Goal: Task Accomplishment & Management: Complete application form

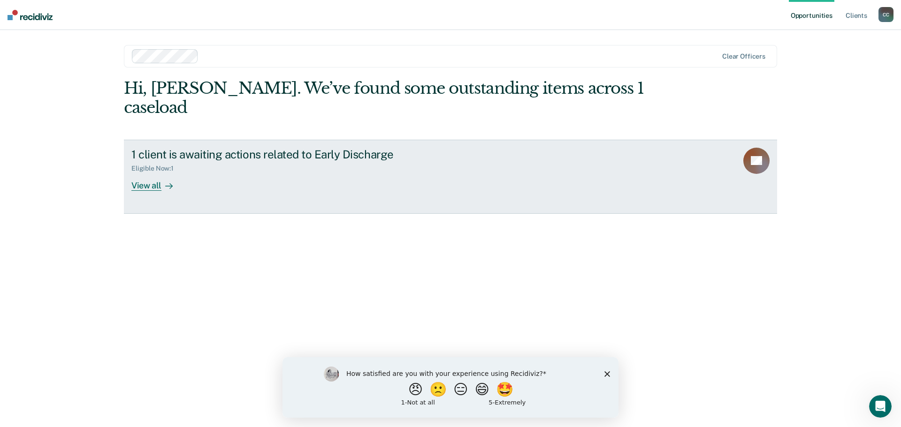
click at [162, 180] on div at bounding box center [166, 185] width 11 height 11
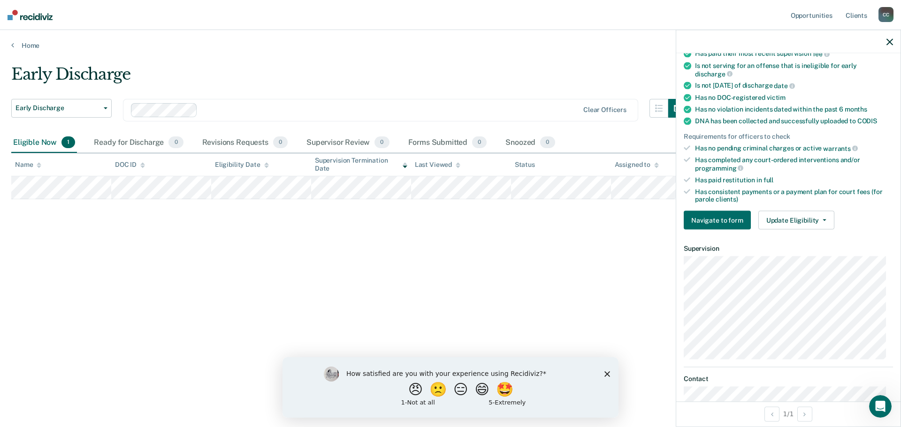
scroll to position [148, 0]
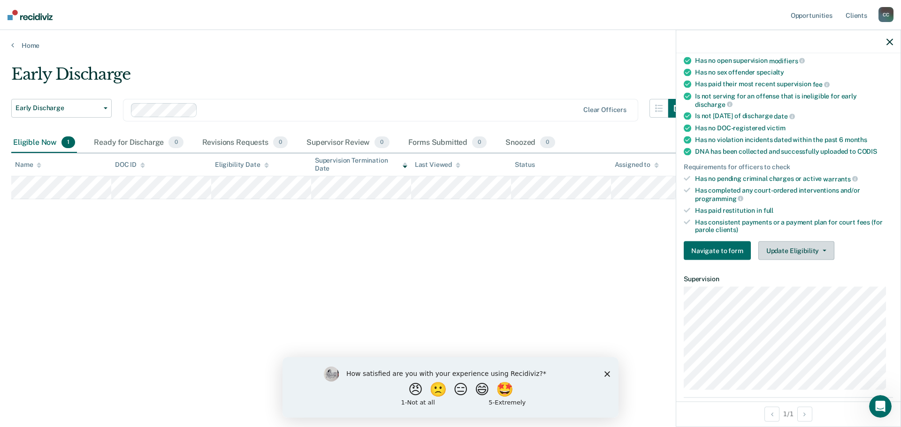
click at [823, 251] on button "Update Eligibility" at bounding box center [796, 251] width 76 height 19
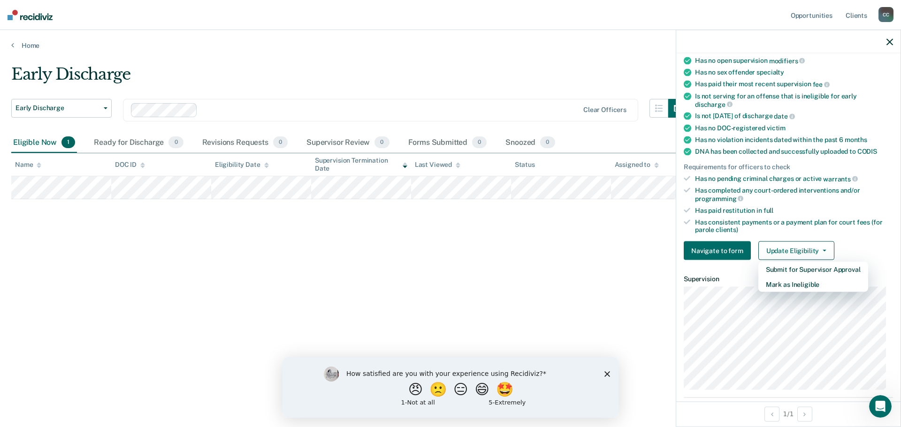
click at [610, 265] on div "Early Discharge Early Discharge Early Discharge Clear officers Eligible Now 1 R…" at bounding box center [450, 211] width 878 height 292
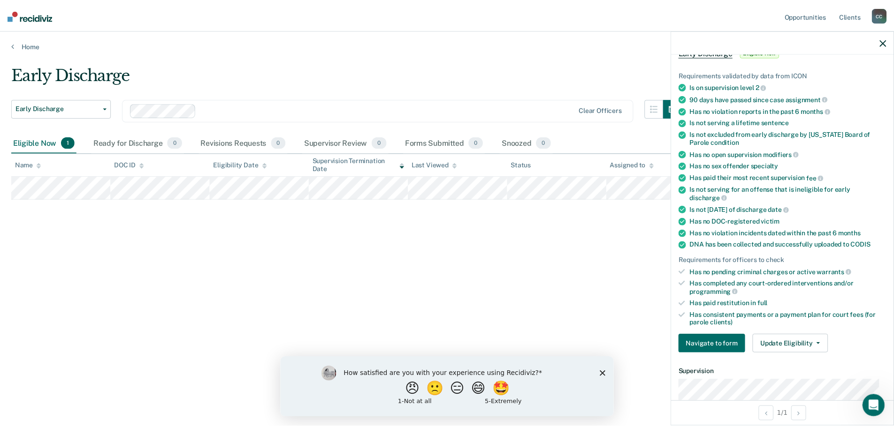
scroll to position [54, 0]
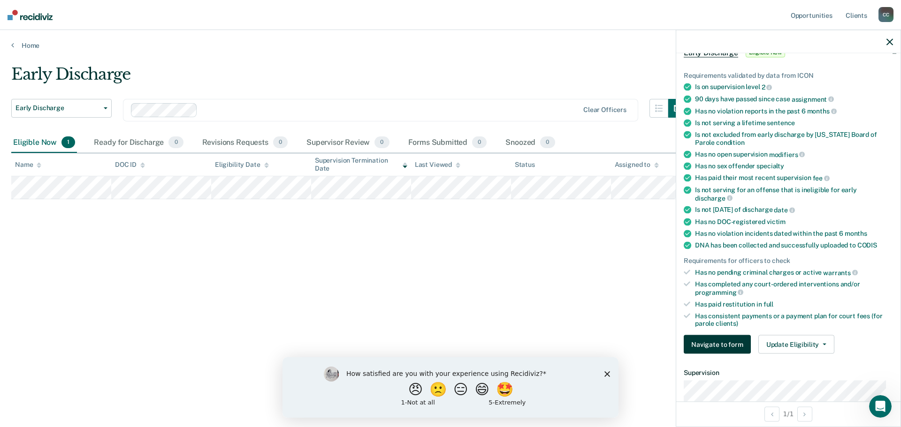
click at [717, 342] on button "Navigate to form" at bounding box center [717, 344] width 67 height 19
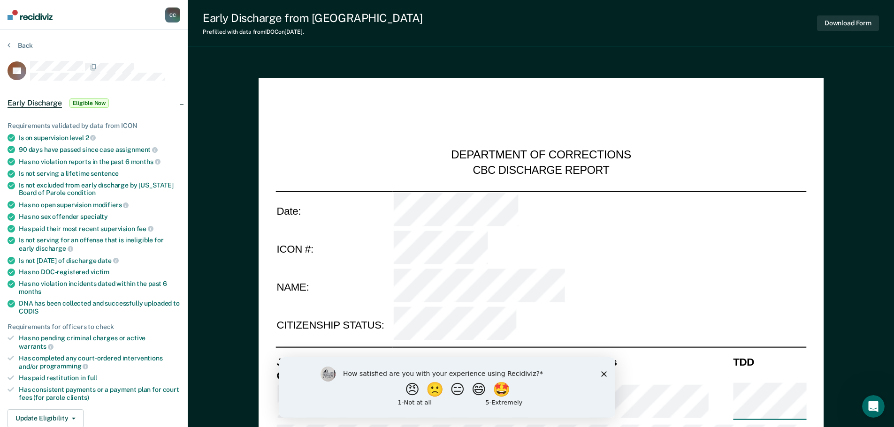
click at [169, 61] on div at bounding box center [105, 67] width 150 height 12
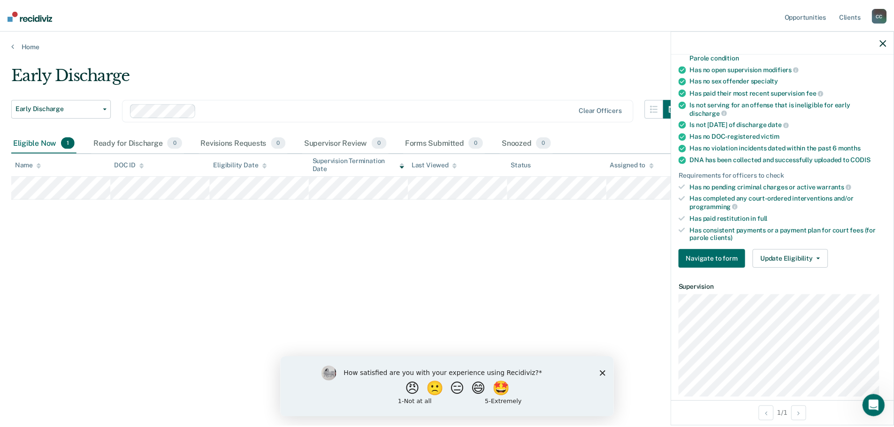
scroll to position [141, 0]
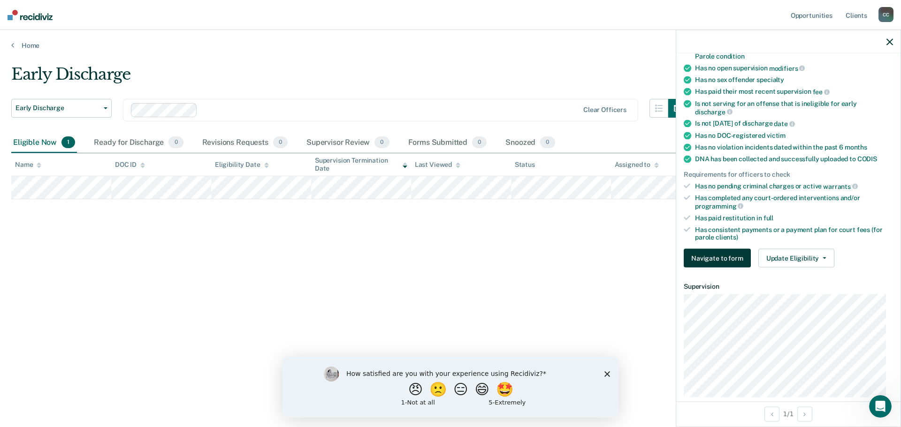
click at [718, 254] on button "Navigate to form" at bounding box center [717, 258] width 67 height 19
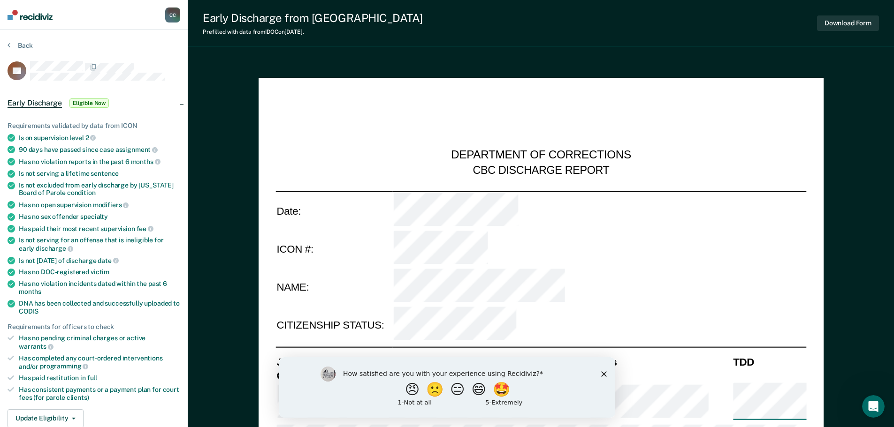
type textarea "x"
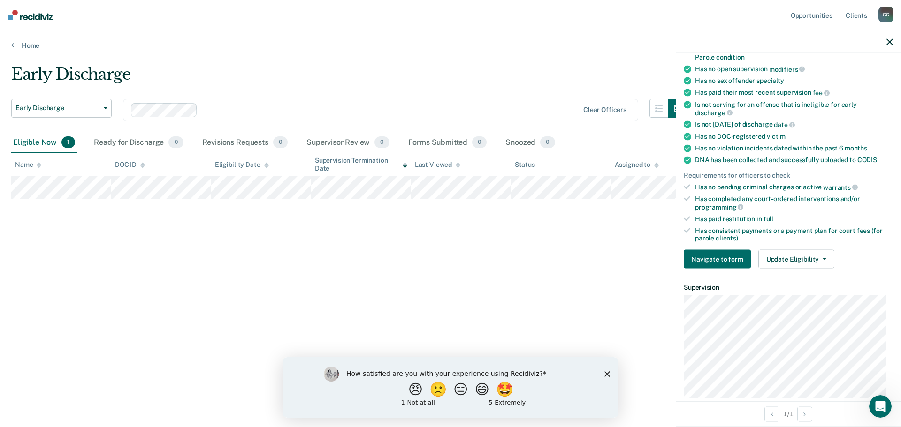
scroll to position [141, 0]
click at [823, 260] on button "Update Eligibility" at bounding box center [796, 258] width 76 height 19
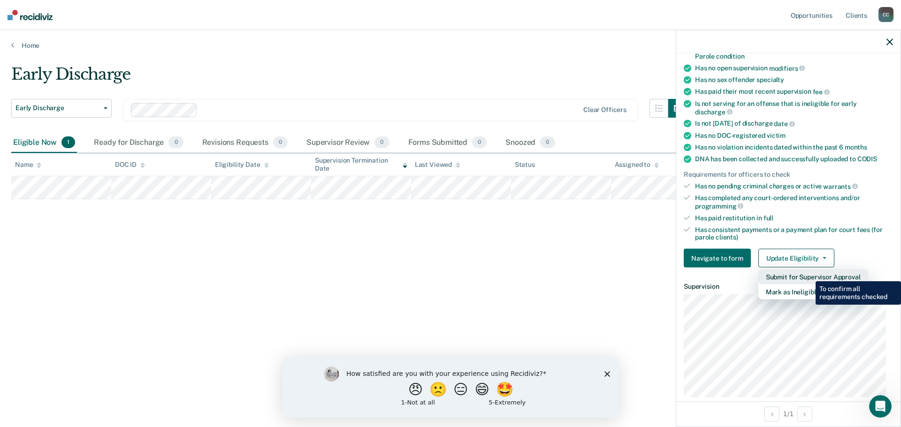
click at [808, 274] on button "Submit for Supervisor Approval" at bounding box center [813, 277] width 110 height 15
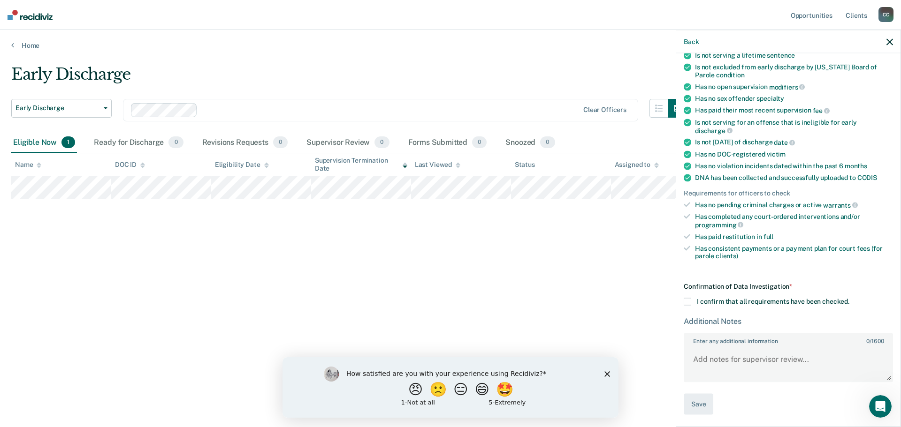
click at [354, 51] on main "Early Discharge Early Discharge Early Discharge Clear officers Eligible Now 1 R…" at bounding box center [450, 237] width 901 height 375
click at [884, 42] on div "Back" at bounding box center [788, 41] width 224 height 23
click at [892, 42] on icon "button" at bounding box center [889, 41] width 7 height 7
